Goal: Information Seeking & Learning: Learn about a topic

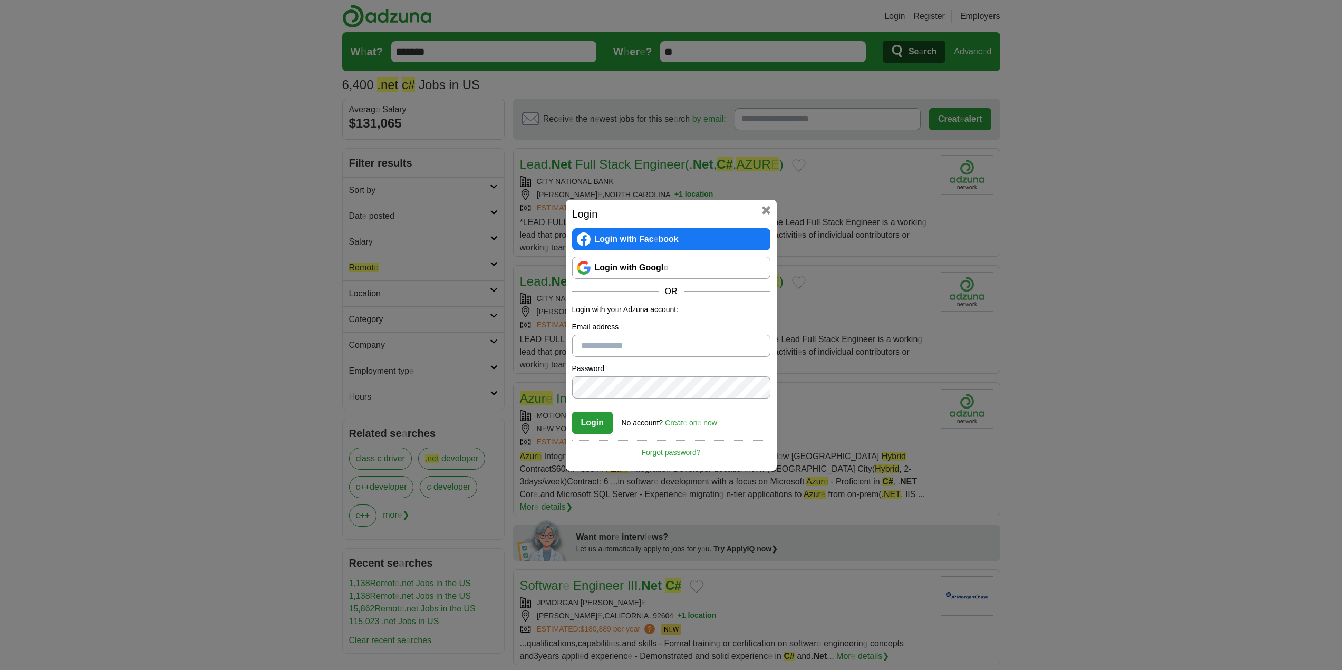
click at [658, 270] on readpronunciation-span "Googl" at bounding box center [651, 267] width 24 height 9
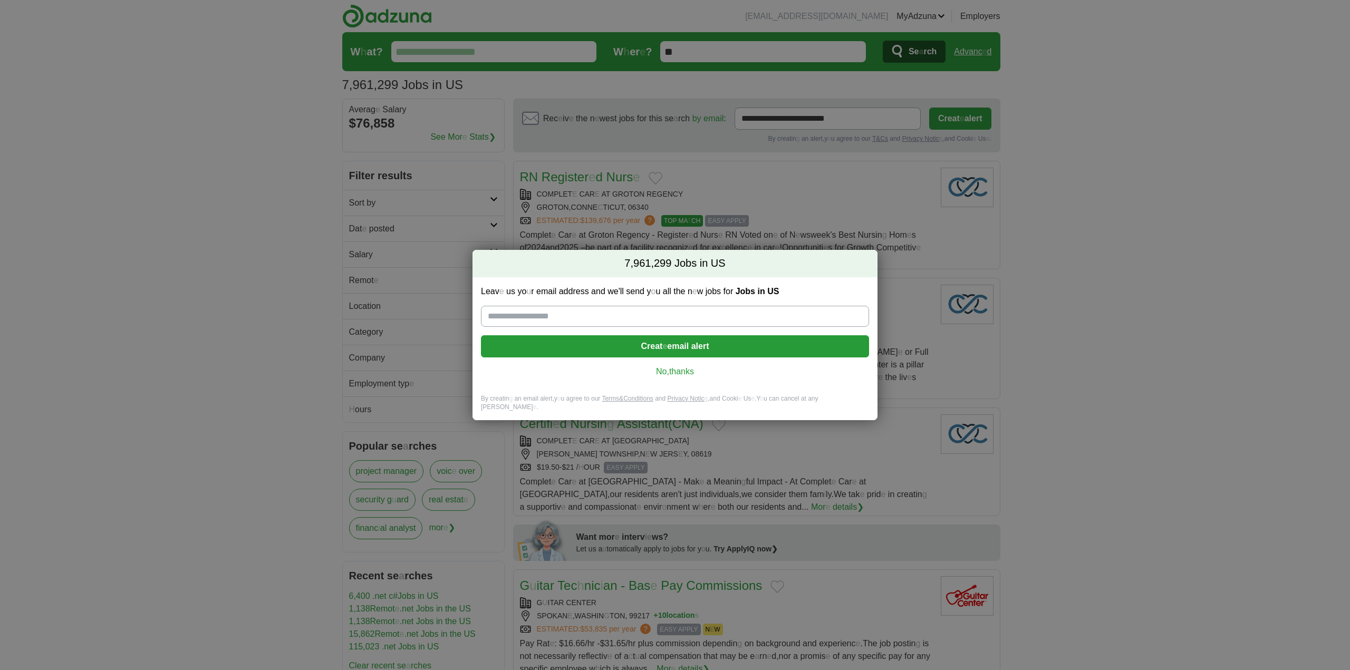
click at [676, 375] on readpronunciation-word "thanks" at bounding box center [681, 371] width 25 height 9
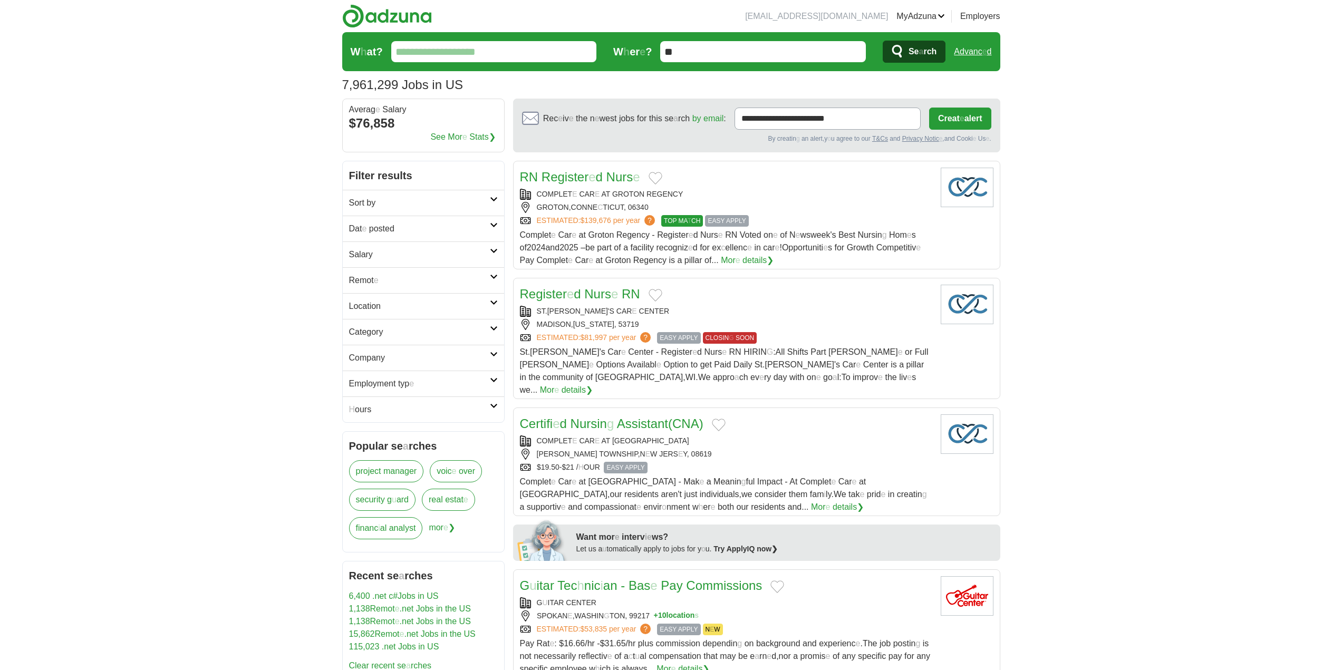
click at [455, 57] on input "W h at ?" at bounding box center [493, 51] width 205 height 21
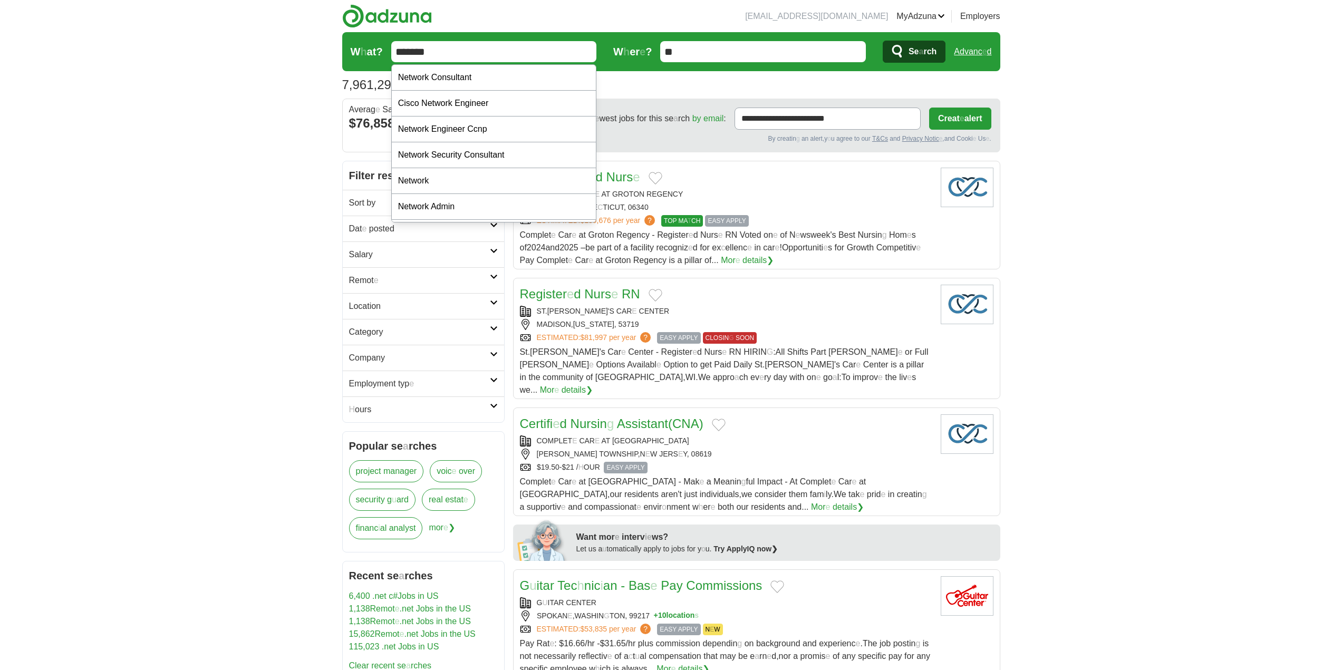
type input "*******"
click at [923, 52] on readpronunciation-span "rch" at bounding box center [929, 51] width 13 height 9
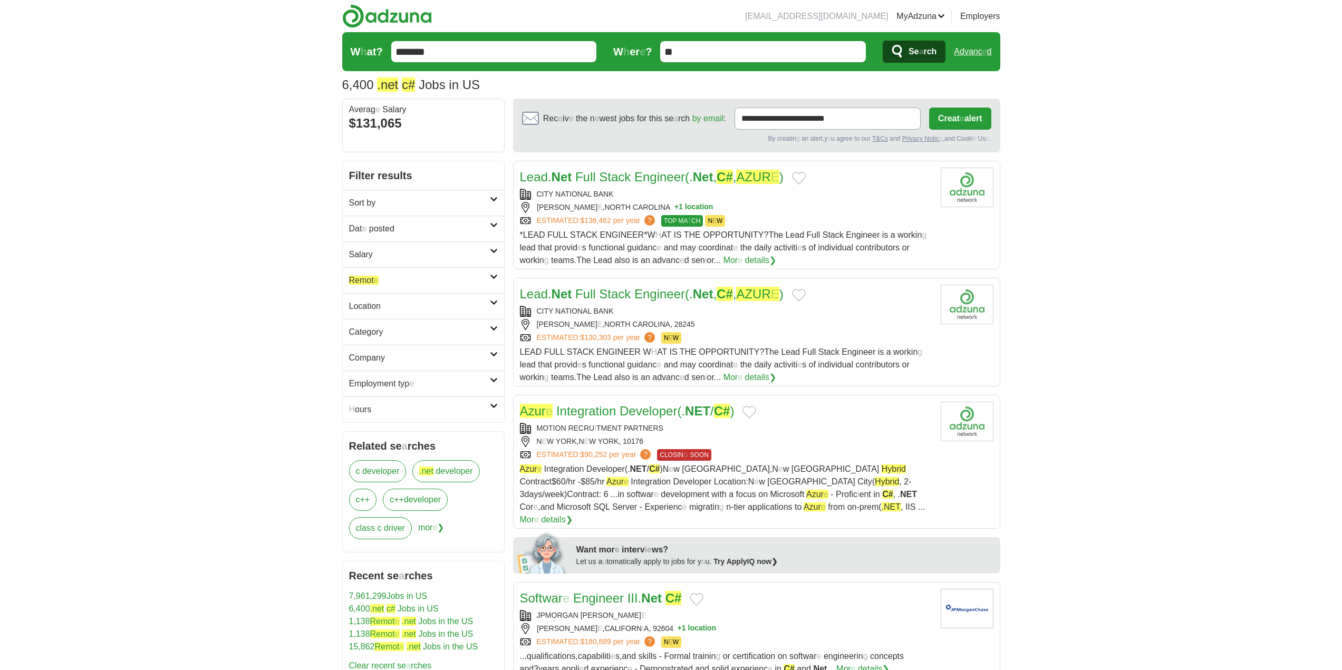
click at [408, 276] on h2 "Remot e" at bounding box center [419, 280] width 141 height 13
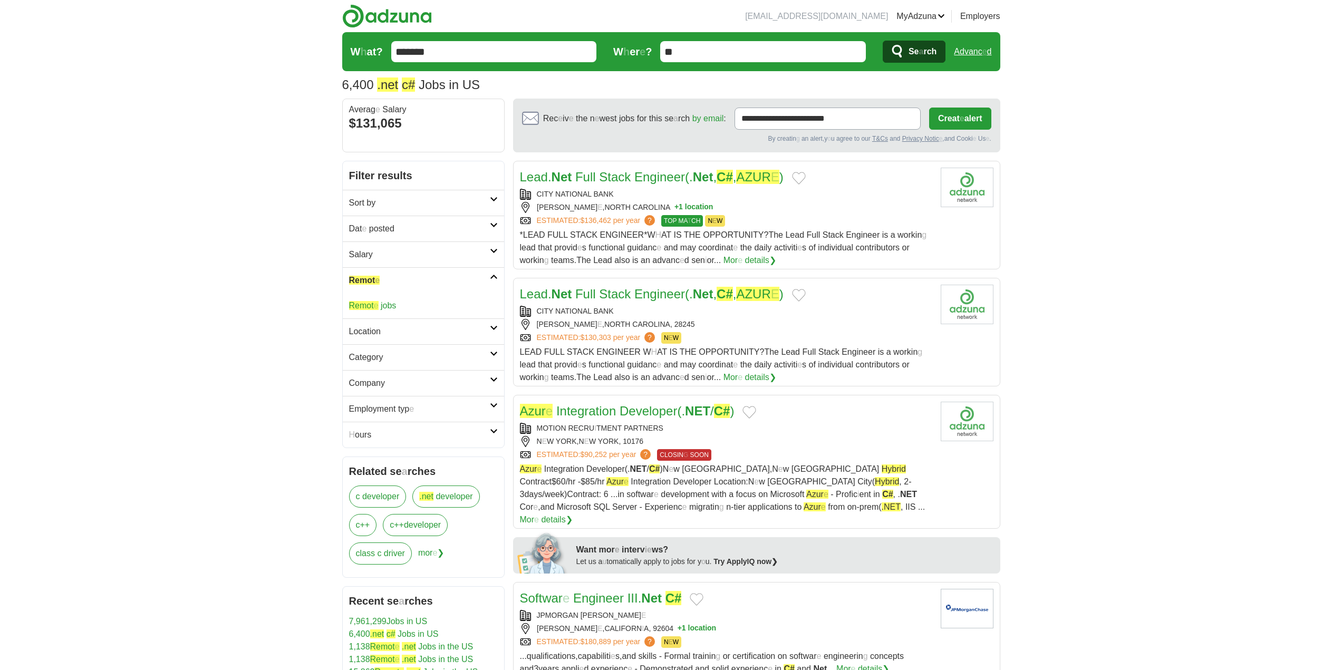
click at [374, 306] on readpronunciation-span "e" at bounding box center [376, 305] width 5 height 9
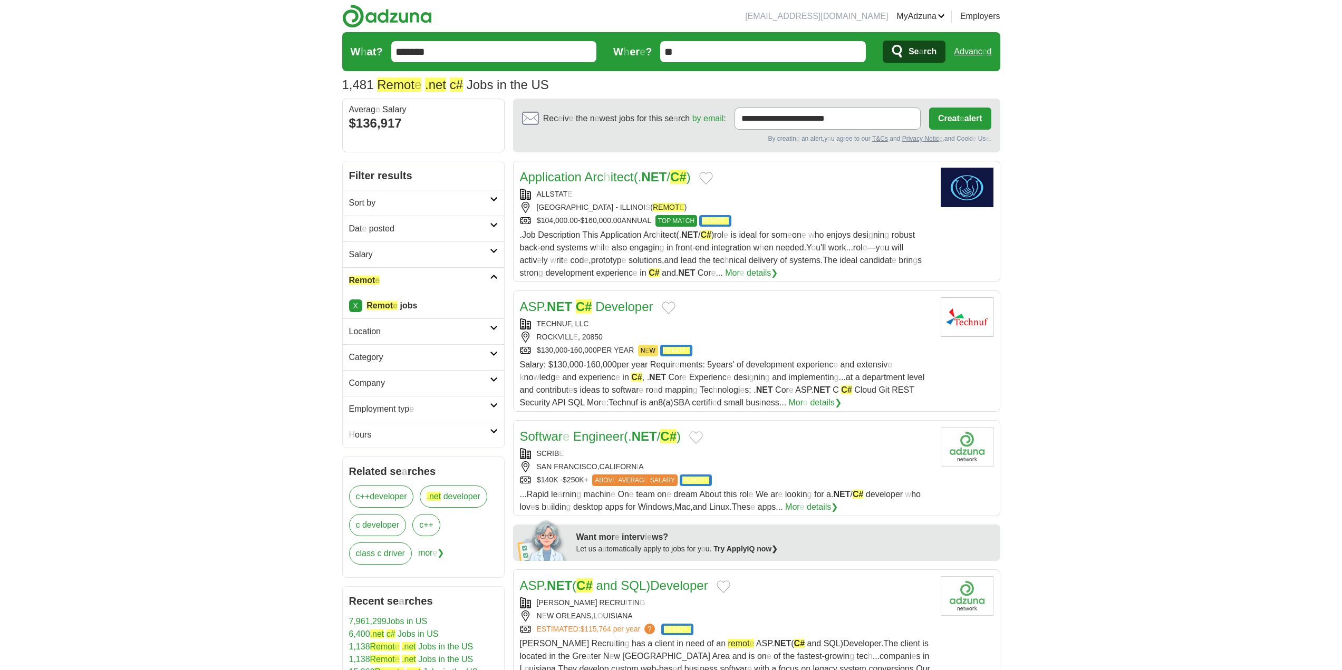
click at [492, 226] on icon at bounding box center [494, 224] width 8 height 5
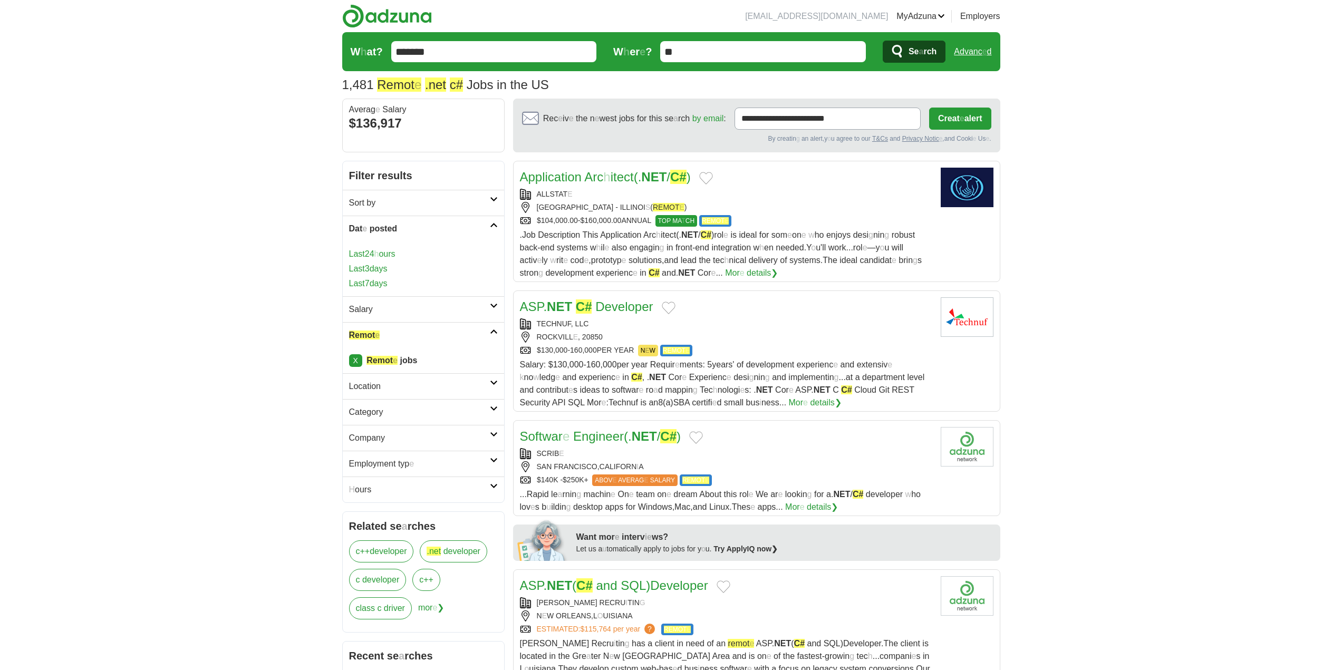
click at [360, 265] on readpronunciation-word "Last" at bounding box center [357, 268] width 16 height 9
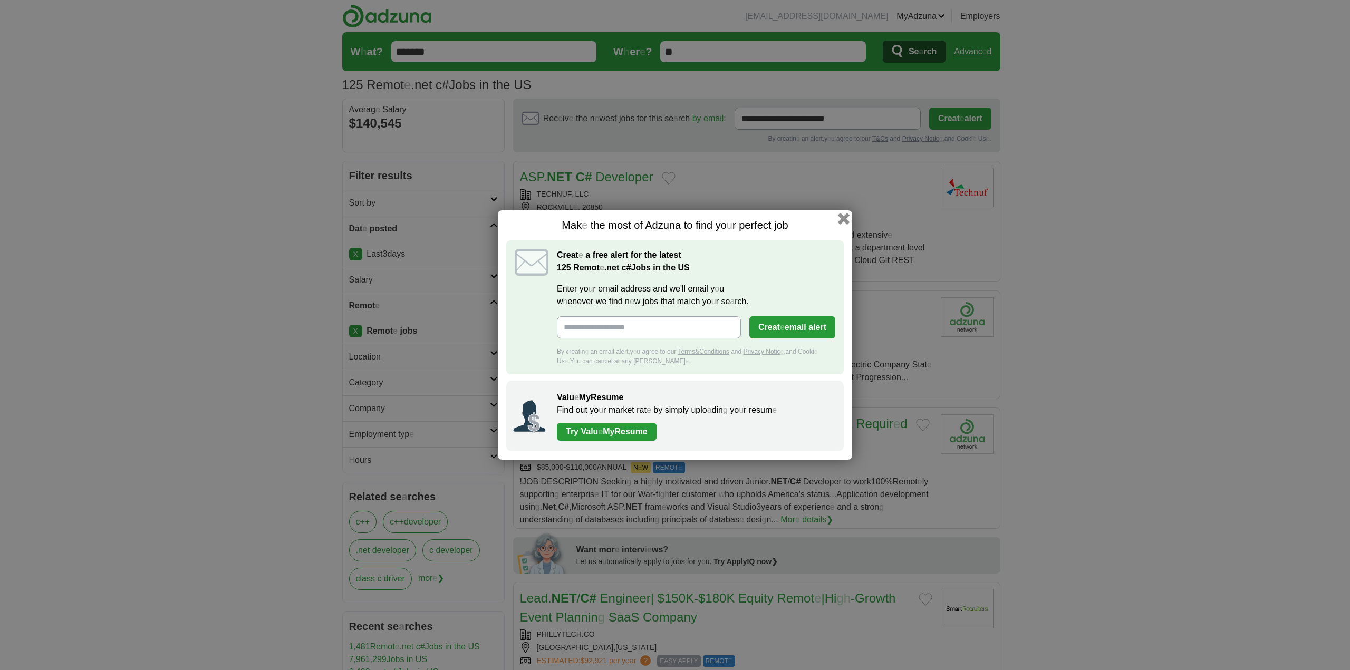
click at [841, 221] on button "button" at bounding box center [844, 219] width 12 height 12
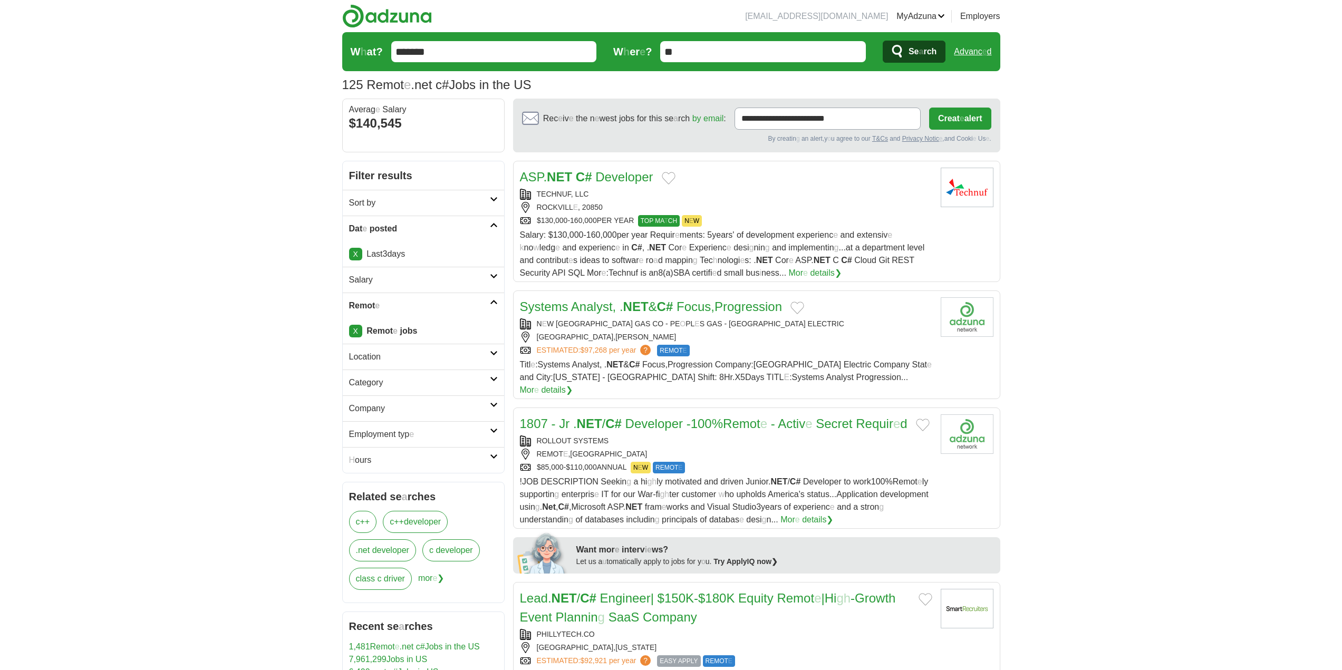
click at [665, 177] on button "Add to favorite jobs" at bounding box center [669, 178] width 14 height 13
click at [804, 307] on button "Add to favorite jobs" at bounding box center [797, 308] width 14 height 13
click at [653, 307] on link "Systems Analyst , . NET & C # Focus , Progression" at bounding box center [651, 306] width 263 height 14
click at [928, 419] on button "Add to favorite jobs" at bounding box center [923, 425] width 14 height 13
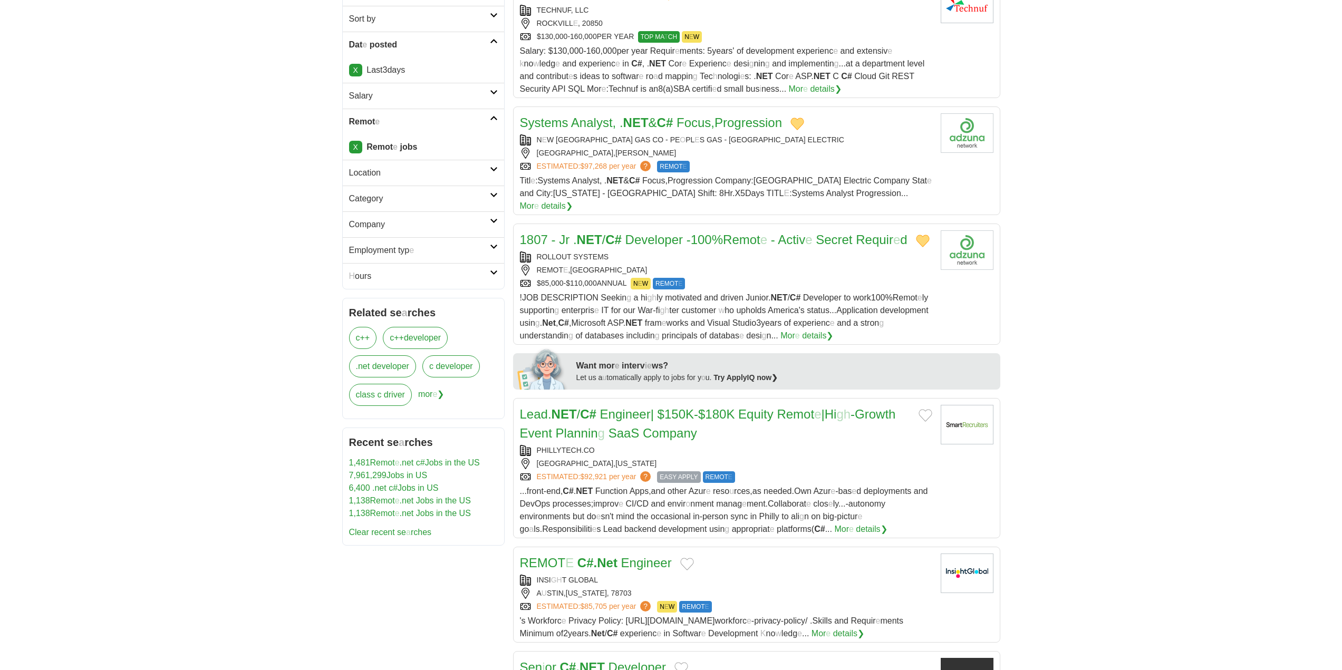
scroll to position [211, 0]
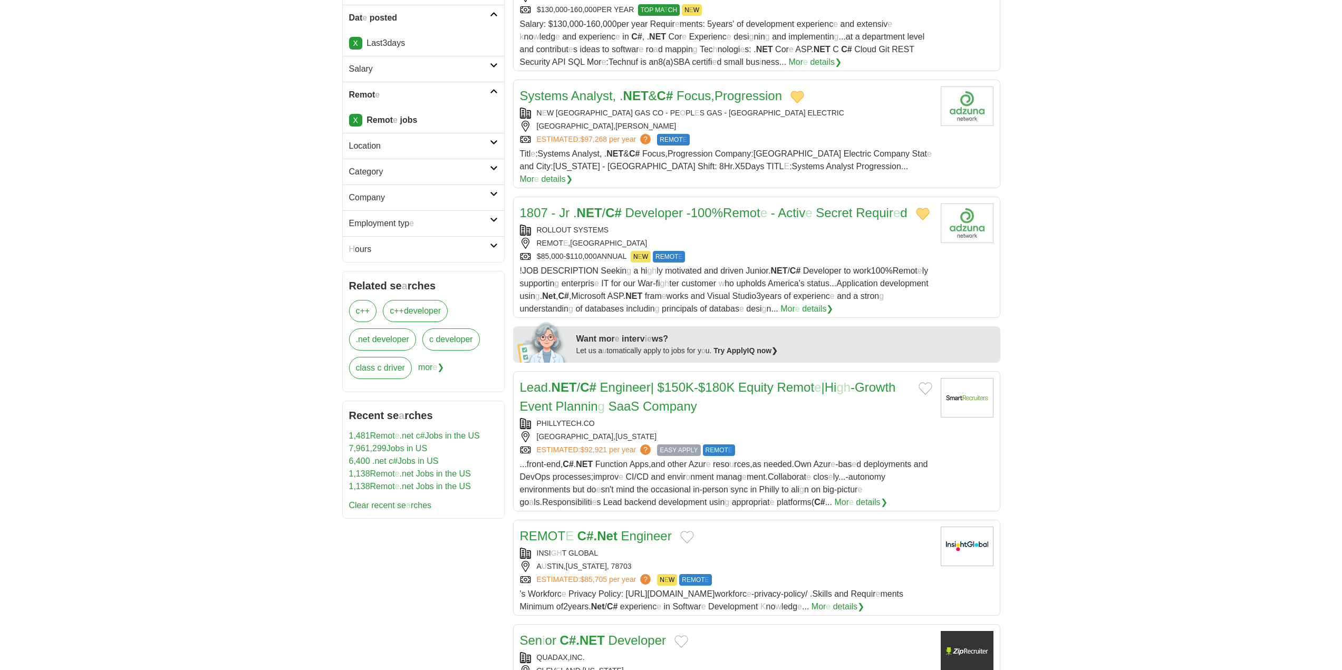
click at [926, 395] on button "Add to favorite jobs" at bounding box center [925, 388] width 14 height 13
click at [698, 394] on readpronunciation-word "K-" at bounding box center [691, 387] width 13 height 14
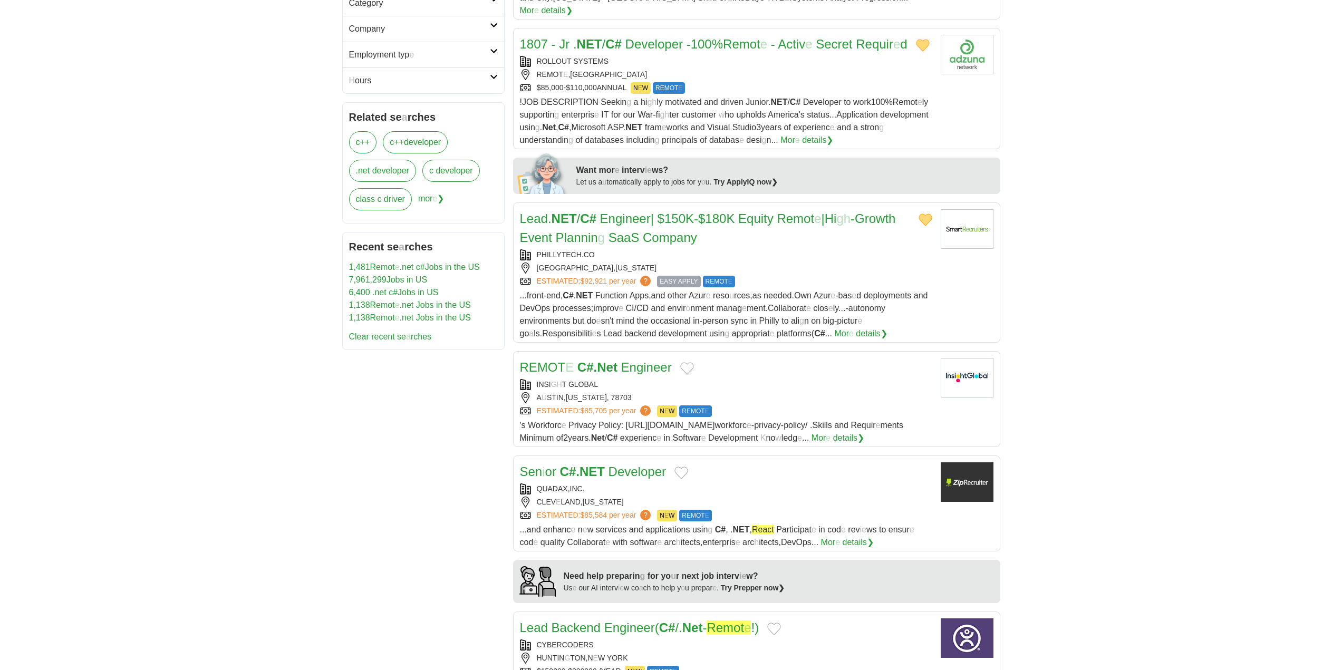
scroll to position [422, 0]
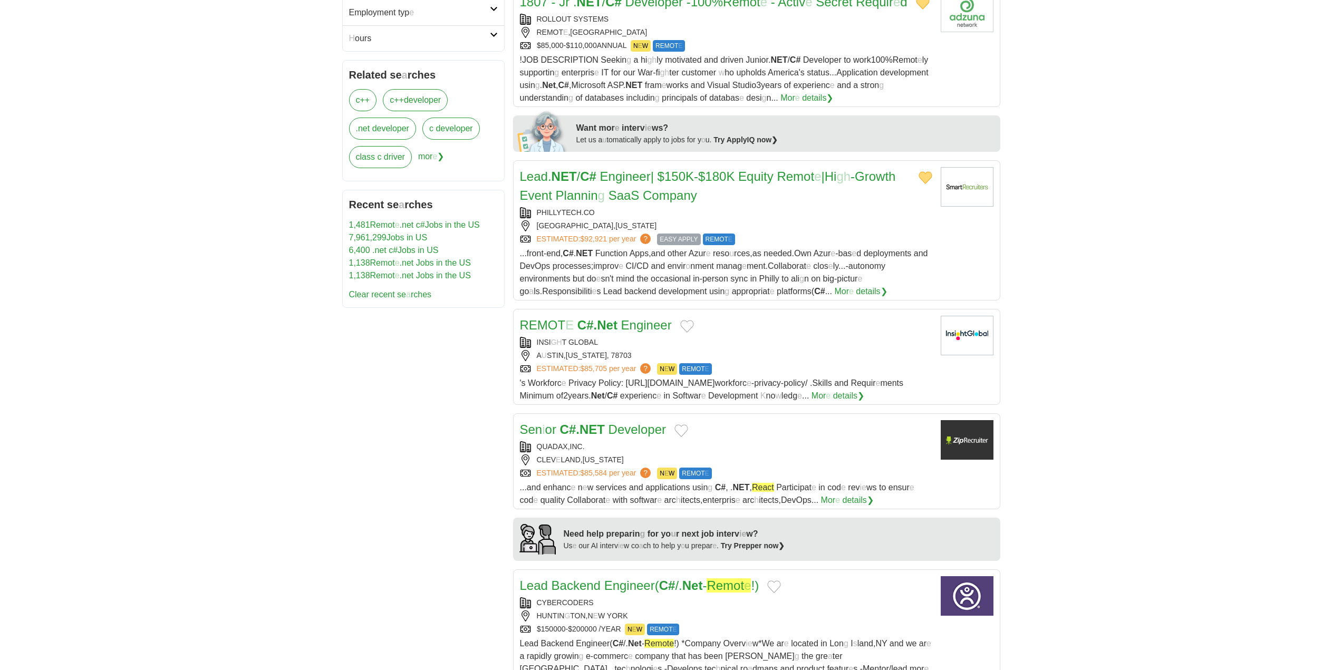
click at [685, 327] on button "Add to favorite jobs" at bounding box center [687, 326] width 14 height 13
click at [599, 335] on h2 "REMOT E C #. Net Engineer" at bounding box center [596, 325] width 152 height 19
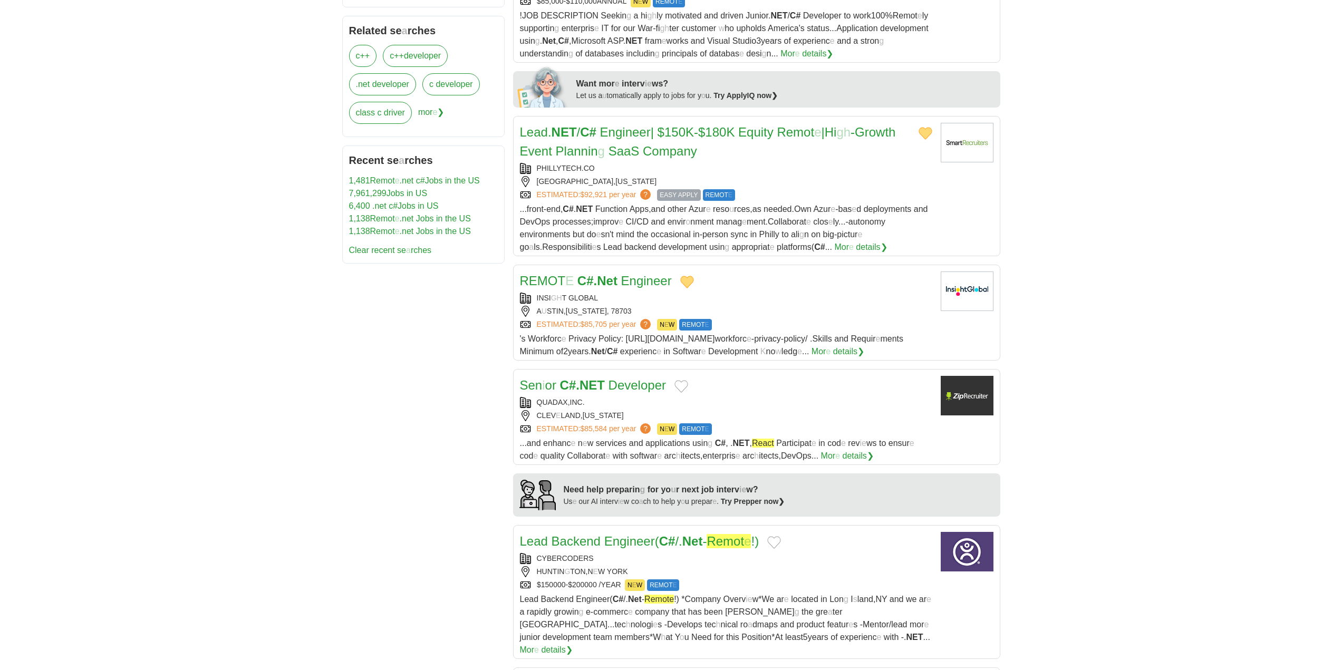
scroll to position [527, 0]
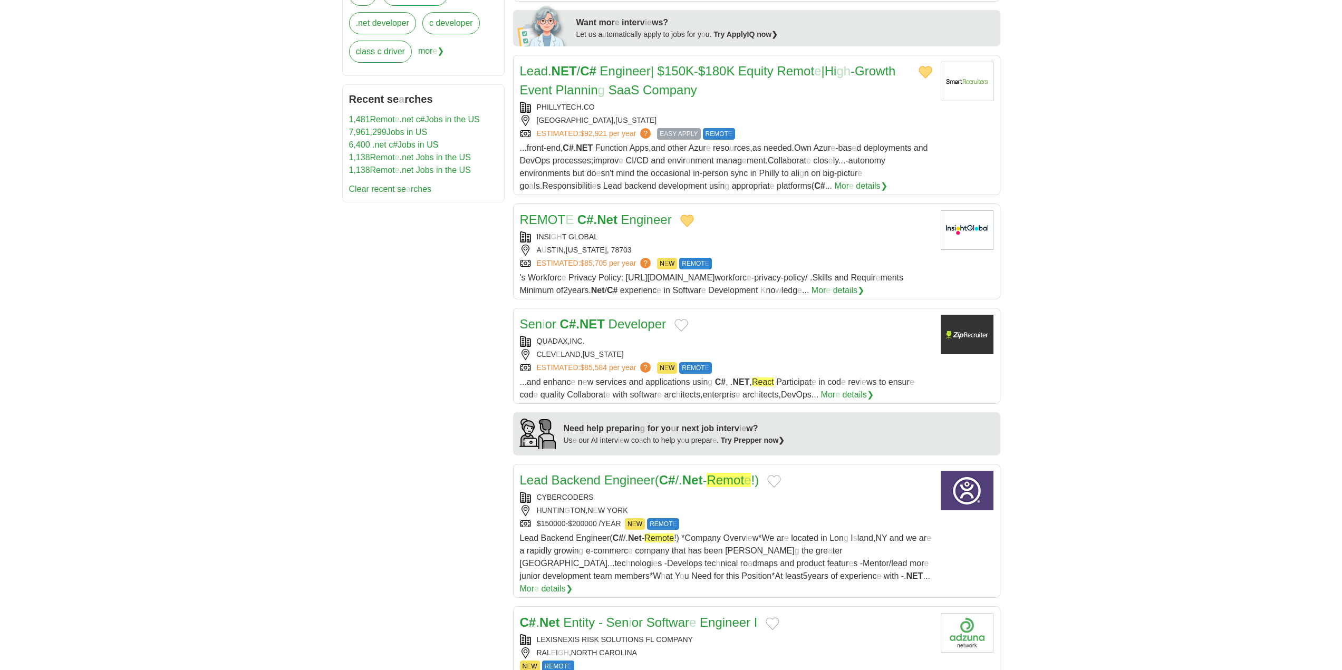
click at [683, 332] on button "Add to favorite jobs" at bounding box center [681, 325] width 14 height 13
click at [603, 331] on readpronunciation-word "NET" at bounding box center [591, 324] width 25 height 14
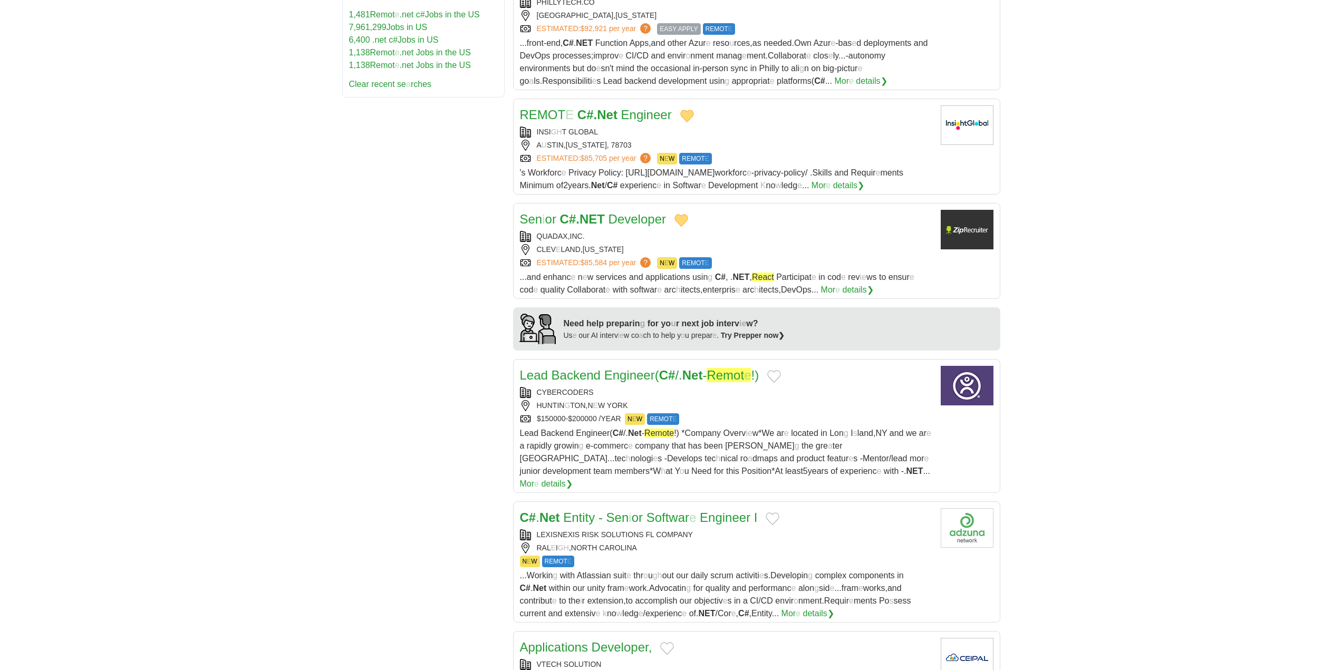
scroll to position [633, 0]
click at [779, 381] on button "Add to favorite jobs" at bounding box center [774, 376] width 14 height 13
click at [668, 382] on readpronunciation-word "C" at bounding box center [663, 374] width 9 height 14
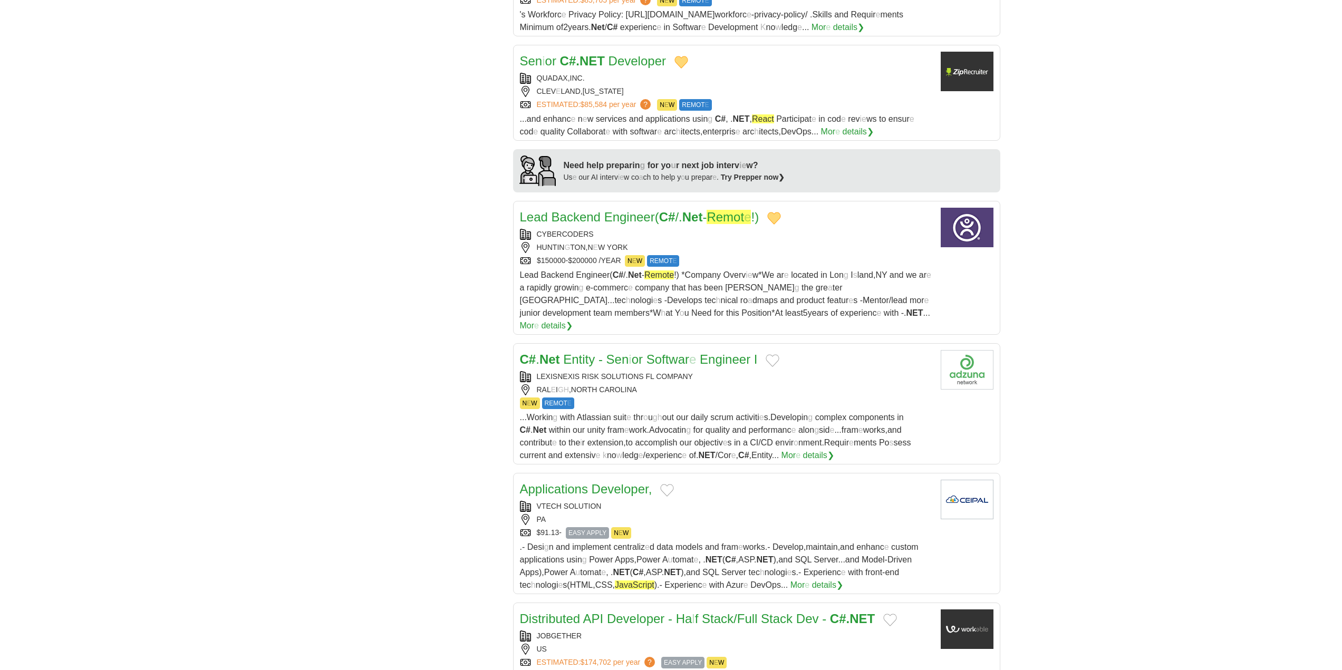
scroll to position [791, 0]
click at [778, 354] on button "Add to favorite jobs" at bounding box center [772, 360] width 14 height 13
click at [662, 353] on readpronunciation-span "Softwar" at bounding box center [667, 359] width 43 height 14
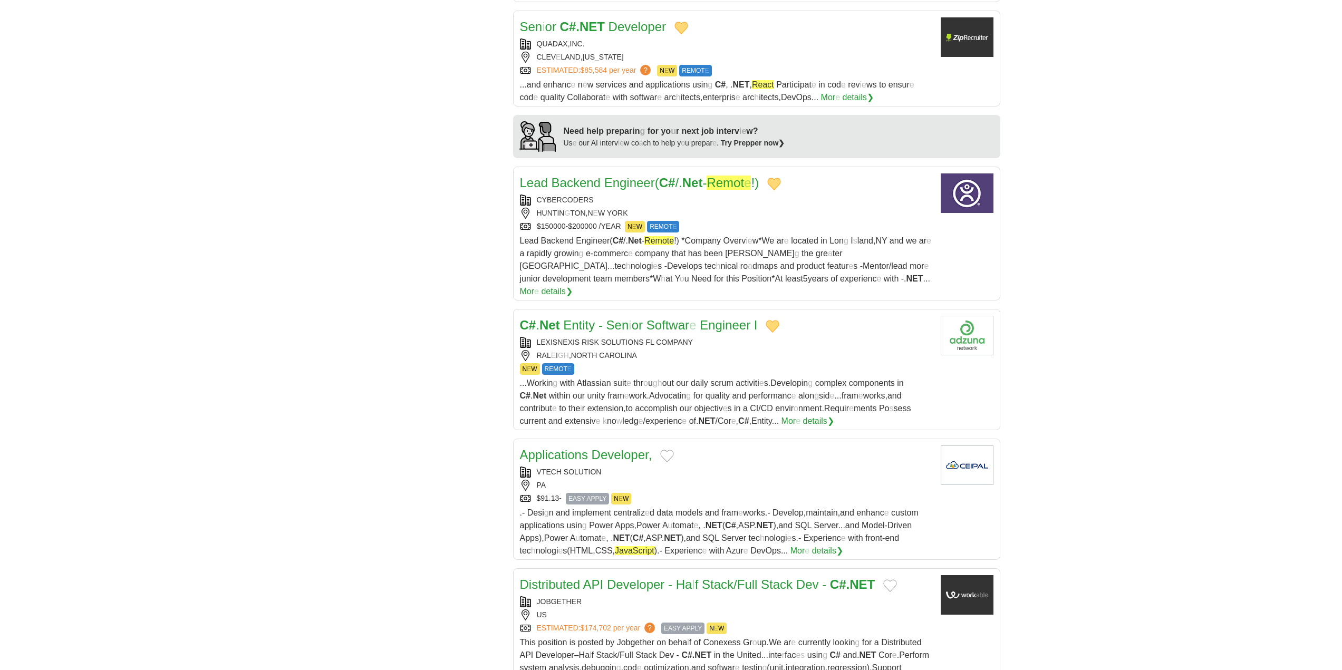
scroll to position [843, 0]
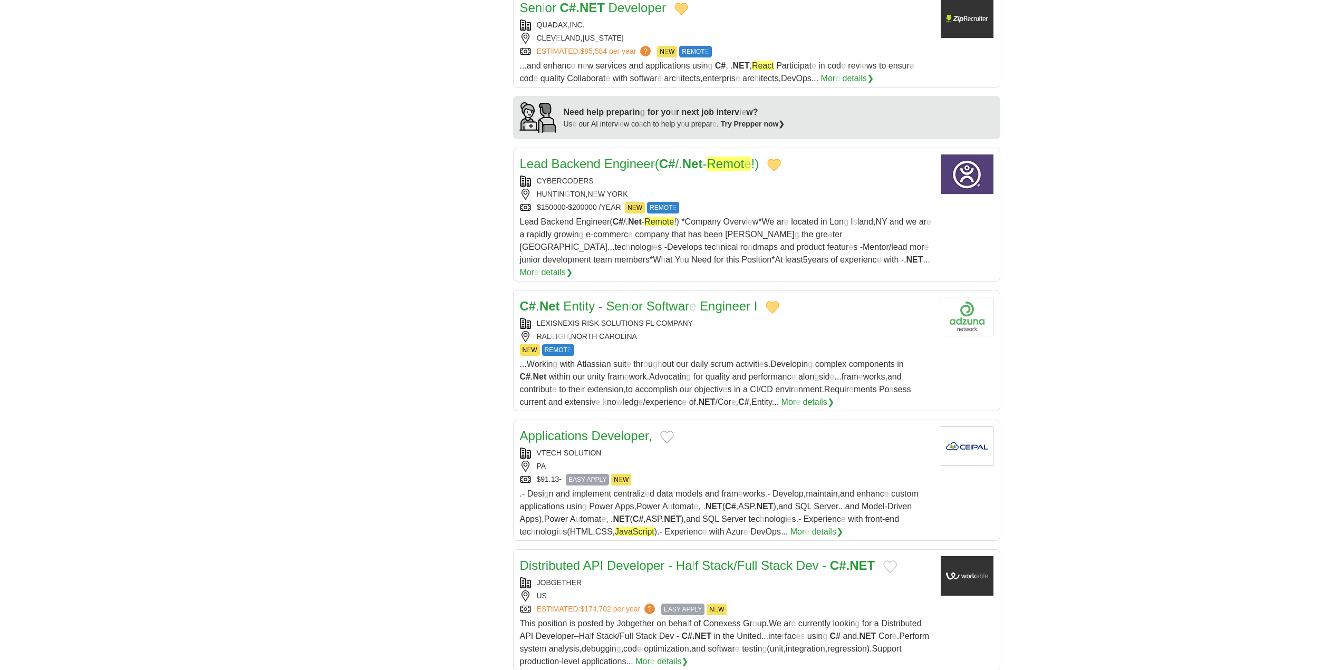
click at [666, 431] on button "Add to favorite jobs" at bounding box center [667, 437] width 14 height 13
click at [583, 432] on readpronunciation-word "Applications" at bounding box center [554, 436] width 68 height 14
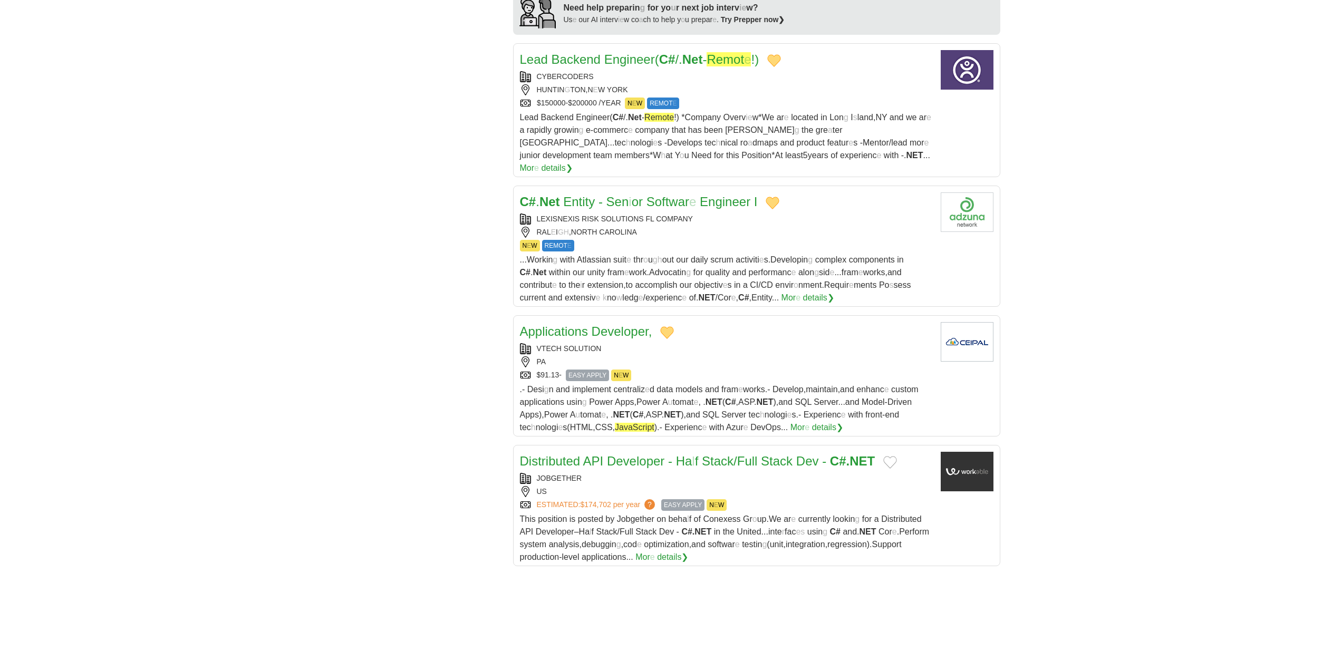
scroll to position [949, 0]
click at [887, 455] on button "Add to favorite jobs" at bounding box center [890, 461] width 14 height 13
click at [723, 457] on readpronunciation-word "Stack" at bounding box center [718, 460] width 32 height 14
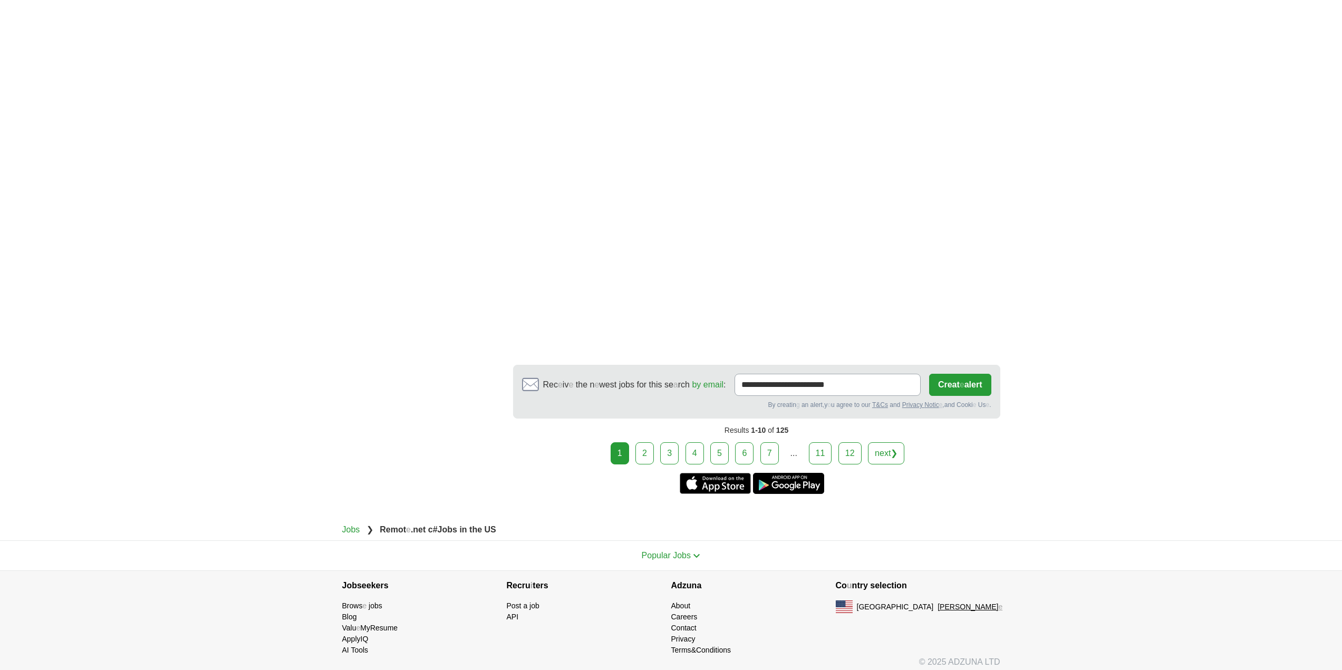
scroll to position [1594, 0]
click at [644, 449] on link "2" at bounding box center [644, 453] width 18 height 22
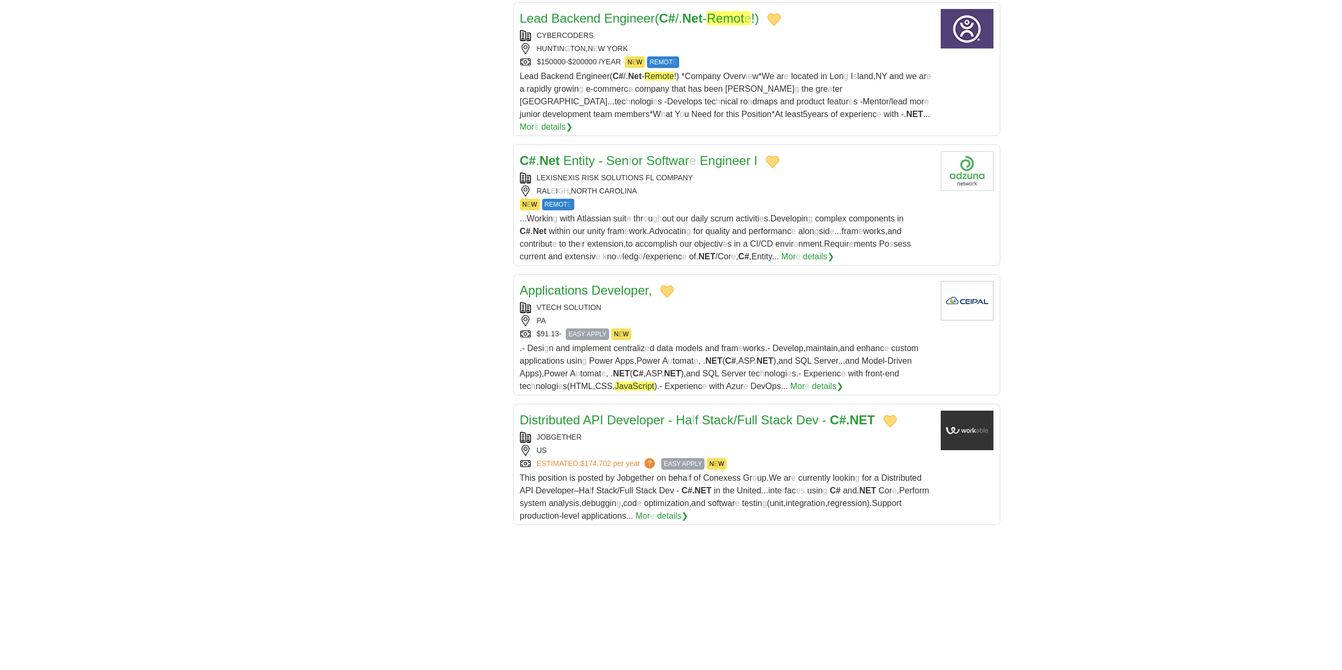
scroll to position [962, 0]
